Goal: Task Accomplishment & Management: Complete application form

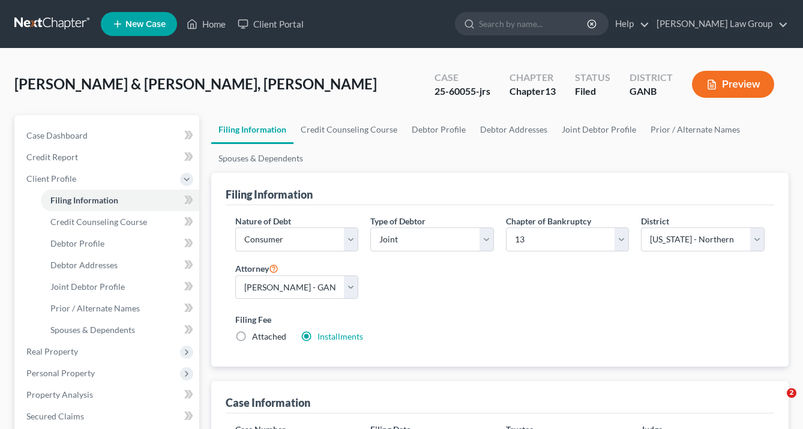
select select "1"
select select "3"
select select "19"
select select "0"
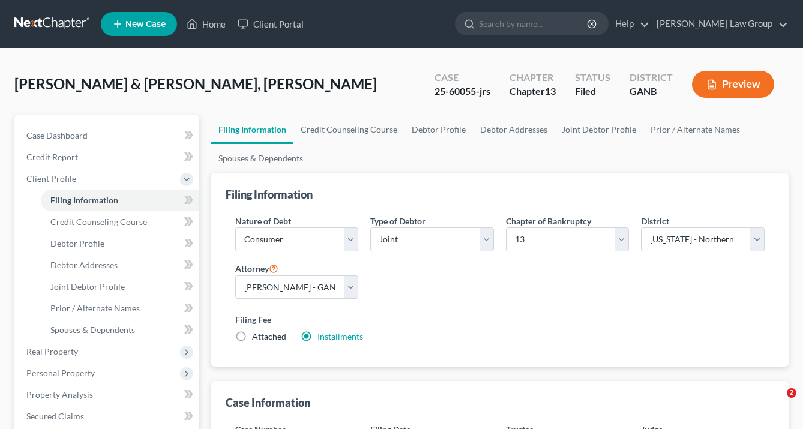
select select "10"
click at [221, 26] on link "Home" at bounding box center [206, 24] width 51 height 22
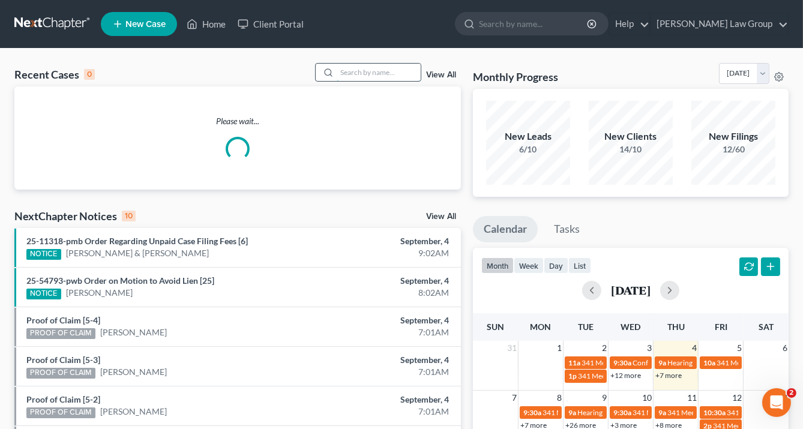
click at [370, 74] on input "search" at bounding box center [379, 72] width 84 height 17
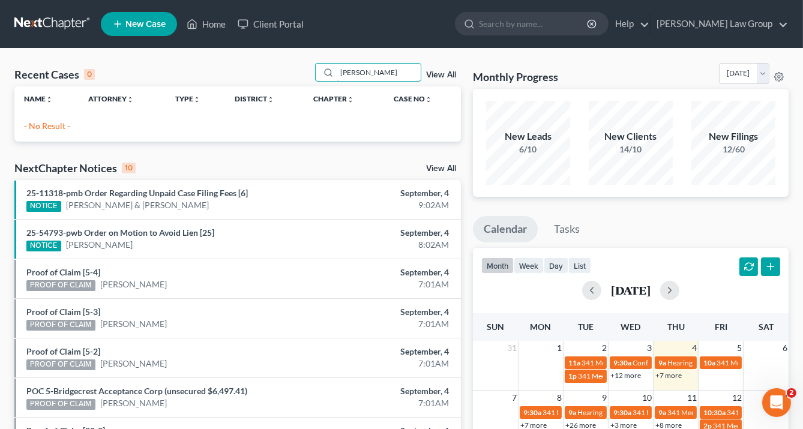
type input "rubin"
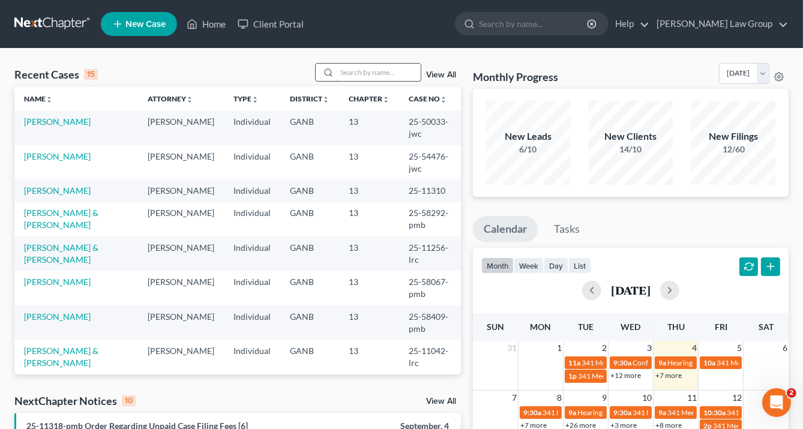
click at [345, 73] on input "search" at bounding box center [379, 72] width 84 height 17
drag, startPoint x: 344, startPoint y: 72, endPoint x: 352, endPoint y: 91, distance: 20.2
click at [346, 73] on input "search" at bounding box center [379, 72] width 84 height 17
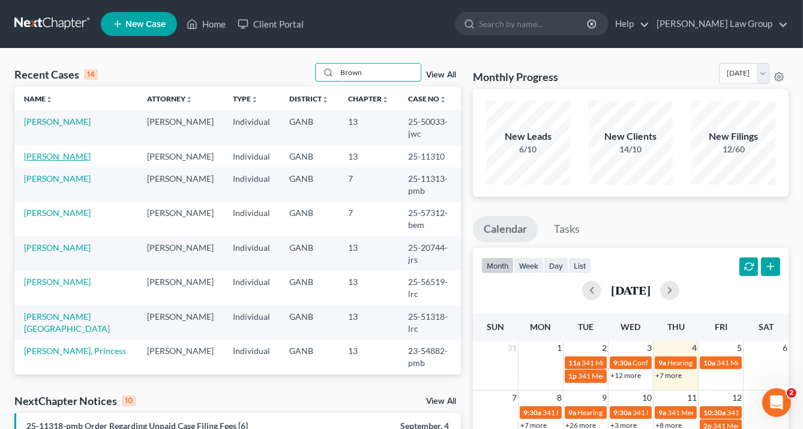
type input "Brown"
click at [68, 151] on link "[PERSON_NAME]" at bounding box center [57, 156] width 67 height 10
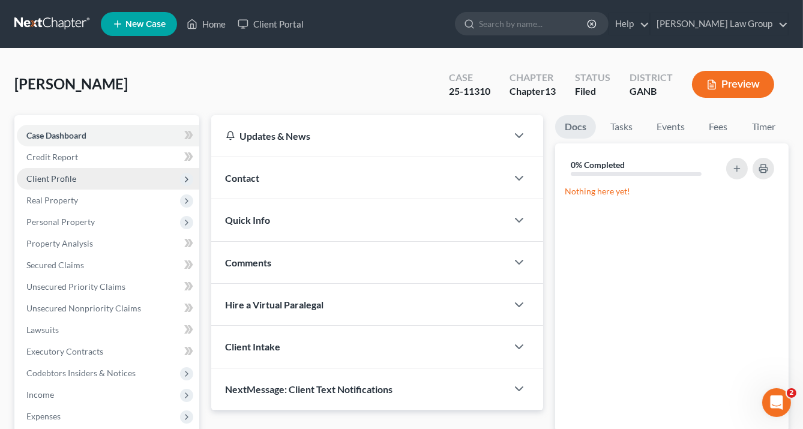
click at [88, 177] on span "Client Profile" at bounding box center [108, 179] width 182 height 22
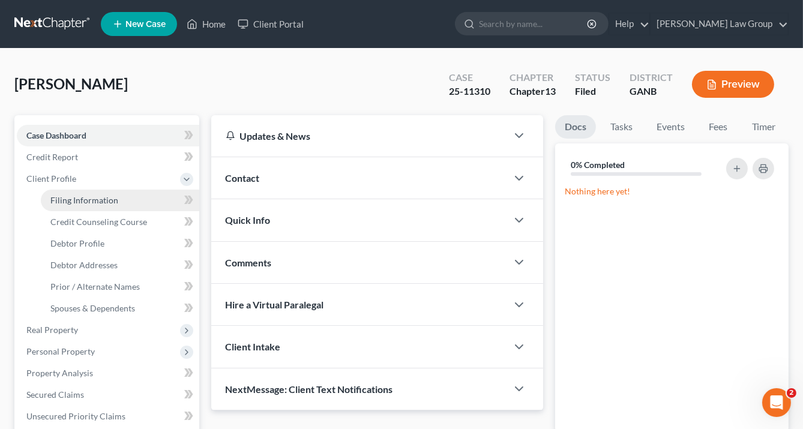
click at [102, 200] on span "Filing Information" at bounding box center [84, 200] width 68 height 10
select select "1"
select select "0"
select select "3"
select select "10"
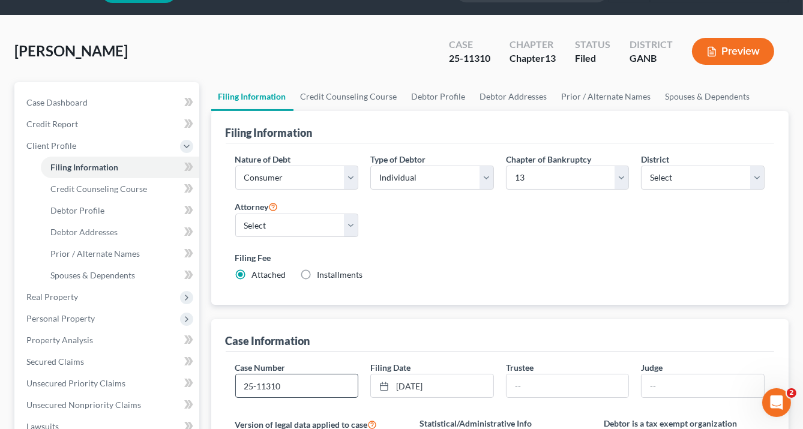
scroll to position [48, 0]
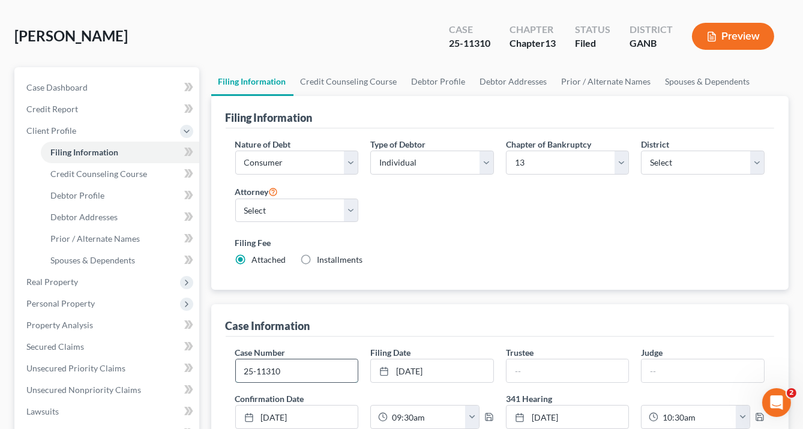
click at [292, 370] on input "25-11310" at bounding box center [297, 370] width 122 height 23
type input "25-11310-lrc"
click at [532, 368] on input "text" at bounding box center [567, 370] width 122 height 23
type input "[PERSON_NAME]"
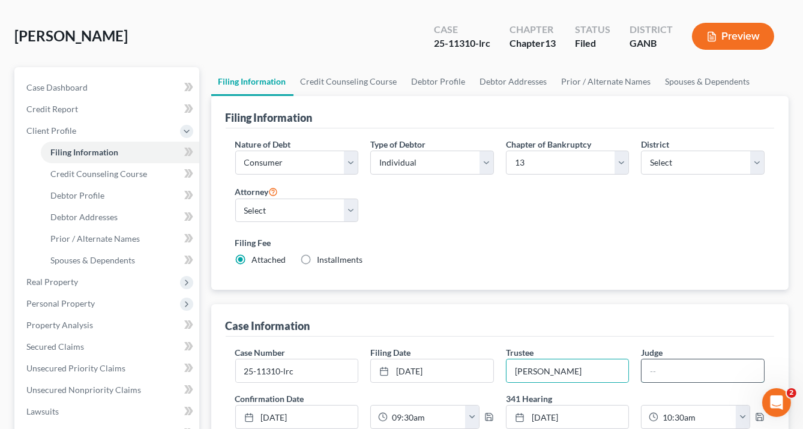
click at [647, 372] on input "text" at bounding box center [702, 370] width 122 height 23
drag, startPoint x: 662, startPoint y: 371, endPoint x: 676, endPoint y: 368, distance: 13.5
click at [662, 371] on input "text" at bounding box center [702, 370] width 122 height 23
type input "[GEOGRAPHIC_DATA]"
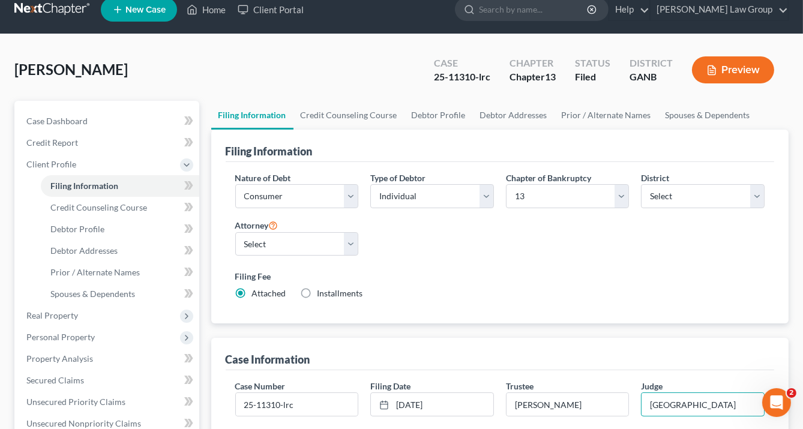
scroll to position [0, 0]
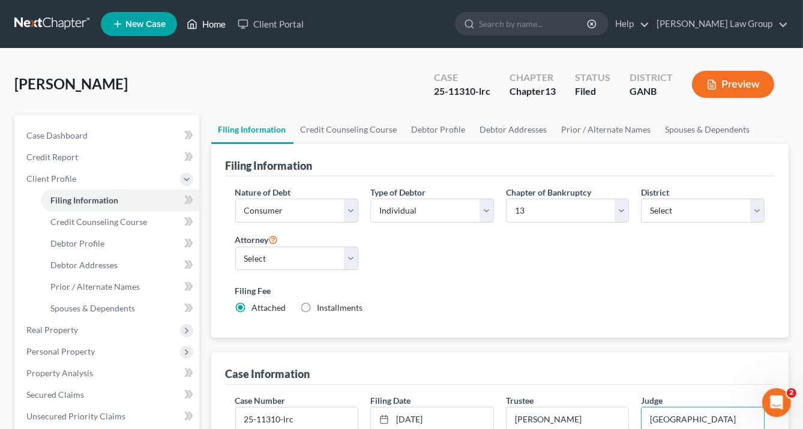
drag, startPoint x: 215, startPoint y: 21, endPoint x: 222, endPoint y: 25, distance: 7.5
click at [215, 21] on link "Home" at bounding box center [206, 24] width 51 height 22
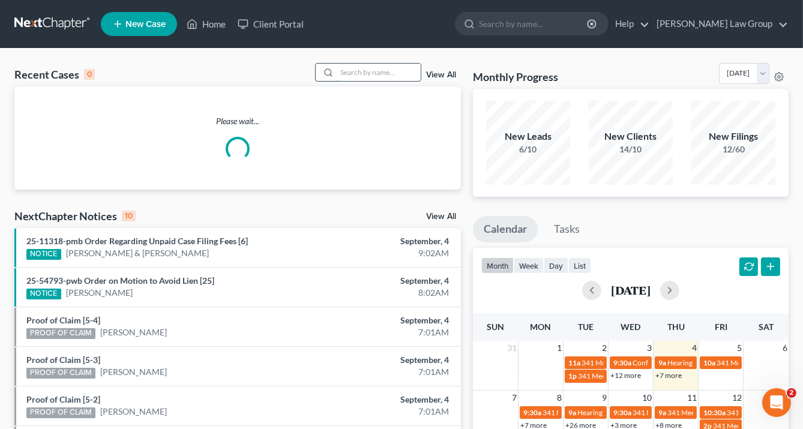
drag, startPoint x: 365, startPoint y: 73, endPoint x: 376, endPoint y: 71, distance: 10.4
click at [368, 68] on input "search" at bounding box center [379, 72] width 84 height 17
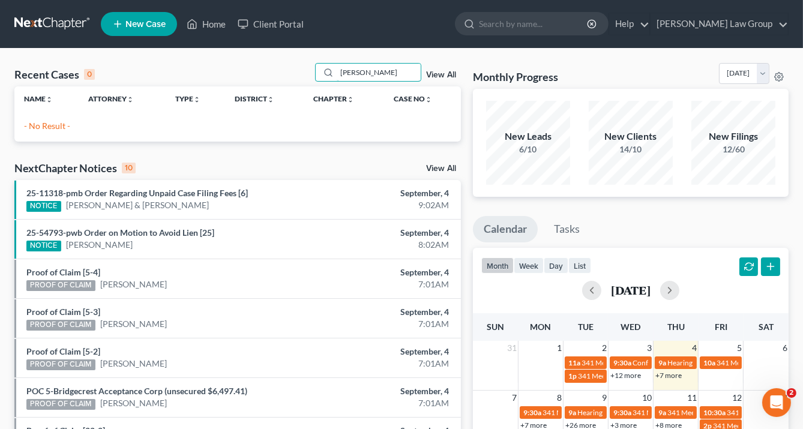
drag, startPoint x: 389, startPoint y: 76, endPoint x: 223, endPoint y: 62, distance: 166.7
click at [223, 62] on div "Recent Cases 0 [PERSON_NAME] View All Name unfold_more expand_more expand_less …" at bounding box center [401, 360] width 803 height 623
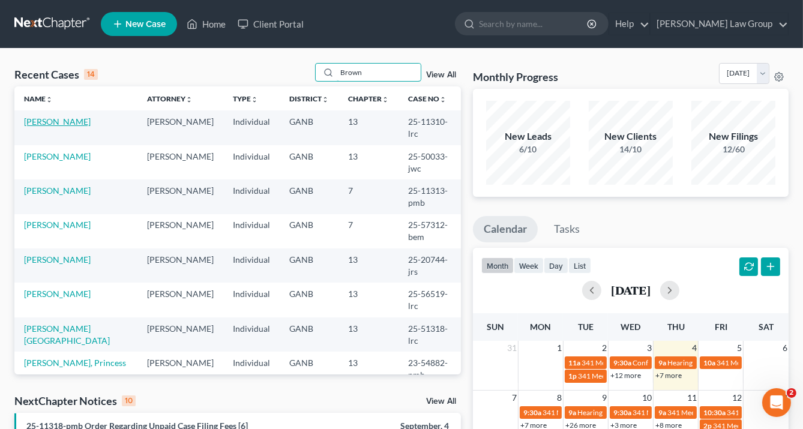
type input "Brown"
click at [77, 119] on link "[PERSON_NAME]" at bounding box center [57, 121] width 67 height 10
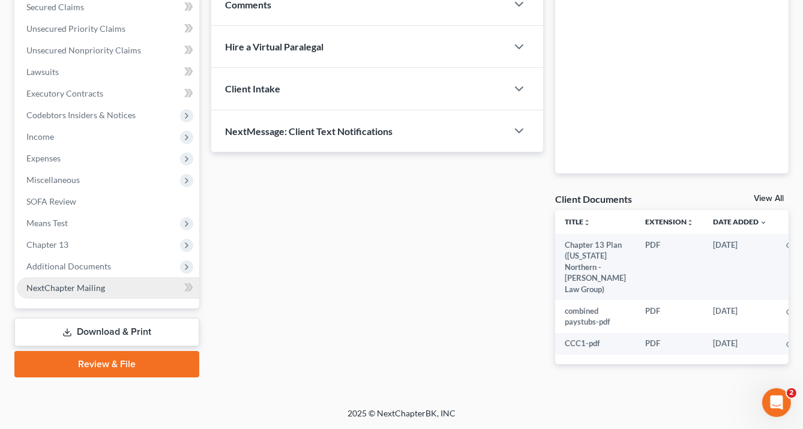
scroll to position [279, 0]
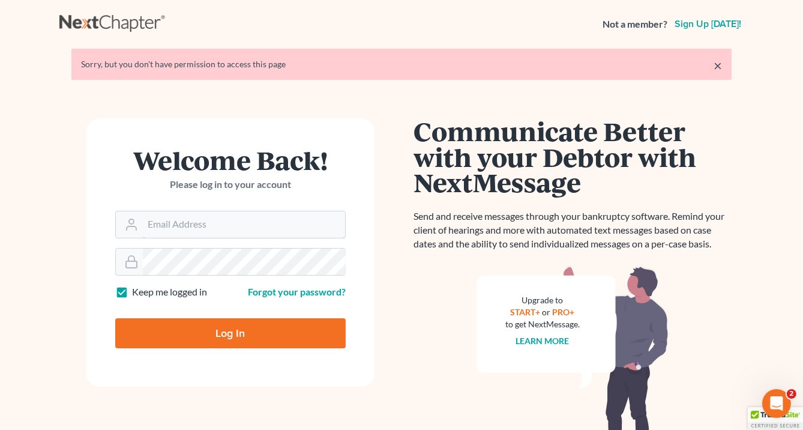
type input "[EMAIL_ADDRESS][DOMAIN_NAME]"
click at [242, 339] on input "Log In" at bounding box center [230, 333] width 230 height 30
type input "Thinking..."
